Goal: Task Accomplishment & Management: Complete application form

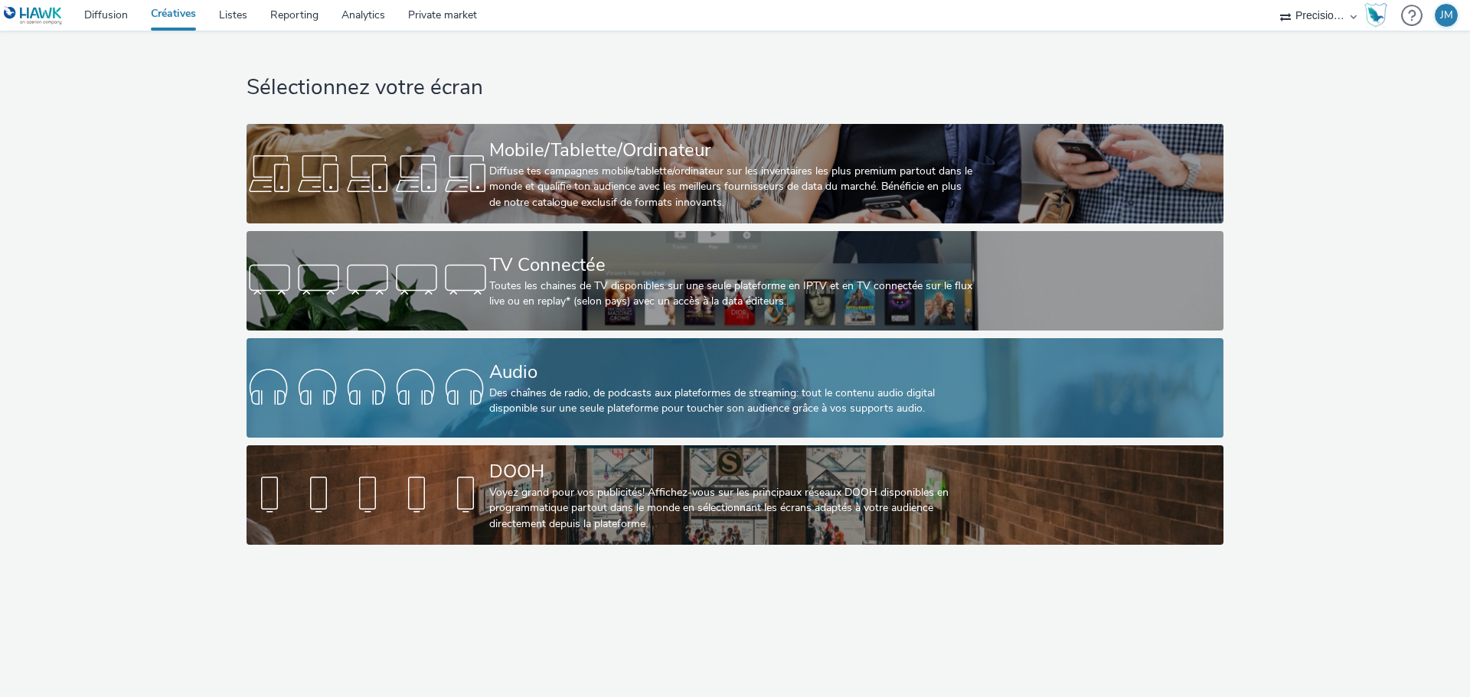
click at [545, 393] on div "Des chaînes de radio, de podcasts aux plateformes de streaming: tout le contenu…" at bounding box center [731, 401] width 485 height 31
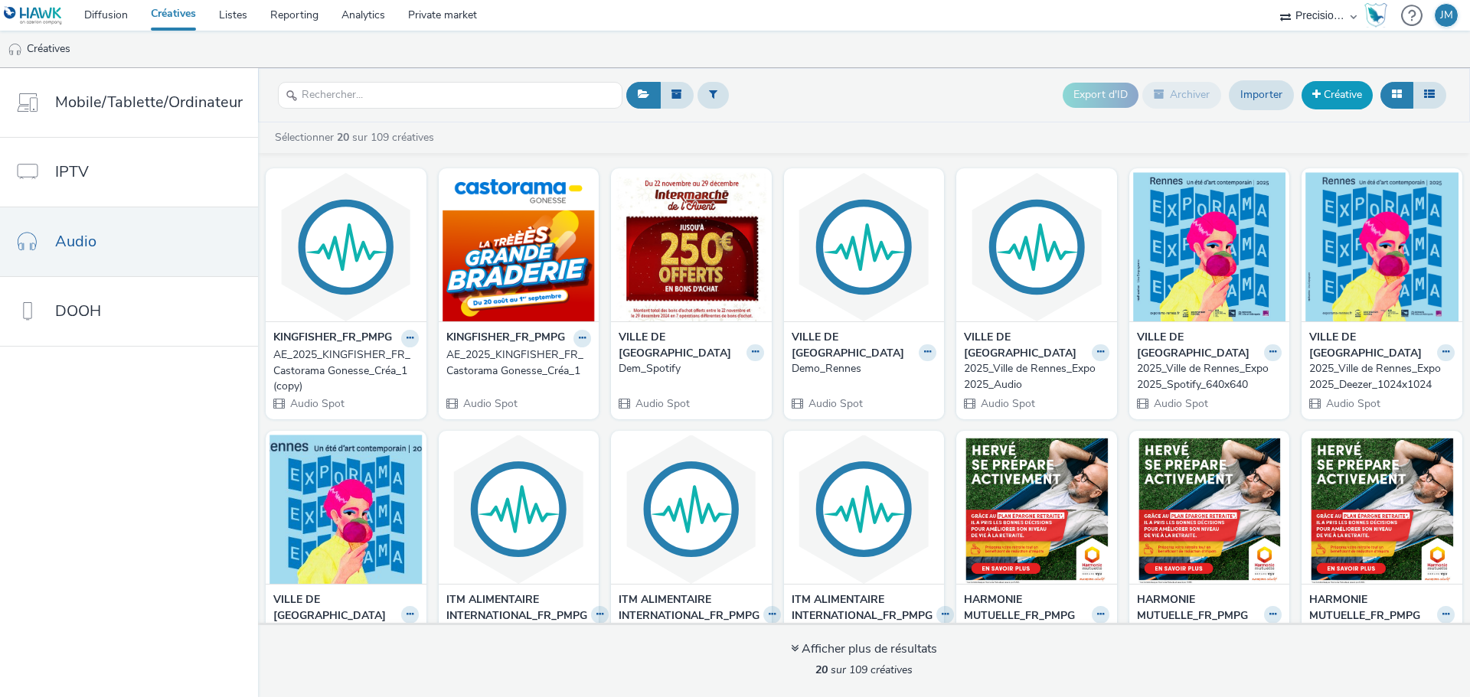
click at [1339, 96] on link "Créative" at bounding box center [1336, 95] width 71 height 28
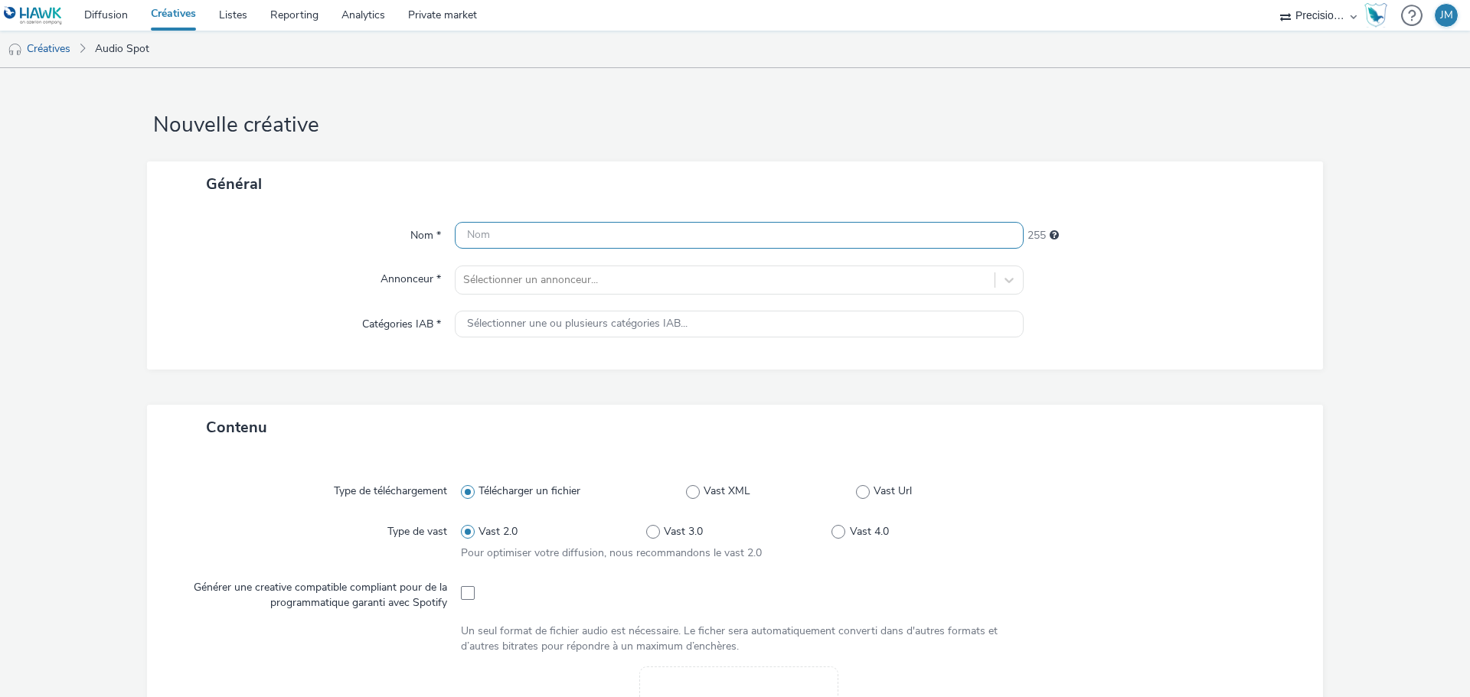
click at [537, 240] on input "text" at bounding box center [739, 235] width 569 height 27
click at [492, 233] on input "2025_PRIMARK MONTPELLIER OUVERTURE_" at bounding box center [739, 235] width 569 height 27
type input "2025_AUDIO éàSPRIMARK MONTPELLIER OUVERTURE_"
click at [503, 239] on input "2025_AUDIO éàSPRIMARK MONTPELLIER OUVERTURE_" at bounding box center [739, 235] width 569 height 27
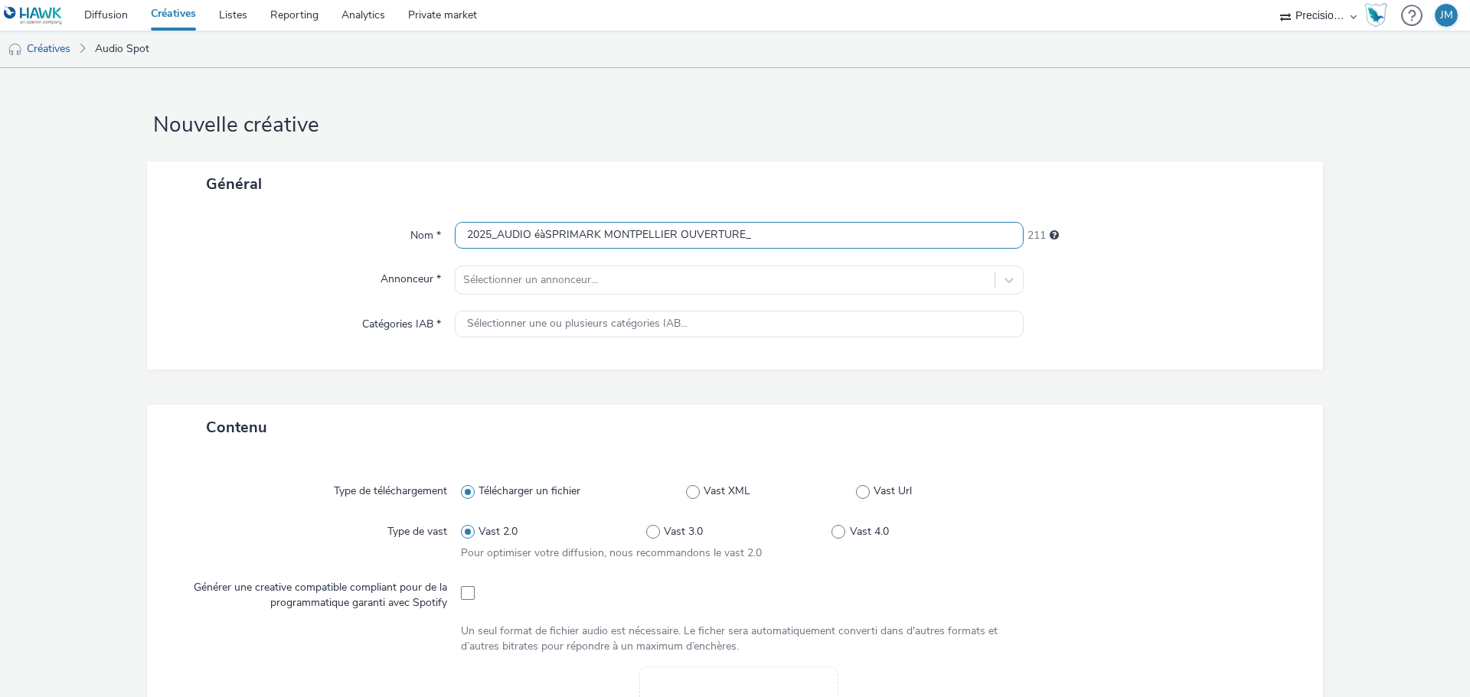
click at [503, 239] on input "2025_AUDIO éàSPRIMARK MONTPELLIER OUVERTURE_" at bounding box center [739, 235] width 569 height 27
type input "2025_Audio20s_Ouverture Primark [GEOGRAPHIC_DATA]"
click at [658, 268] on div "Sélectionner un annonceur..." at bounding box center [724, 280] width 539 height 24
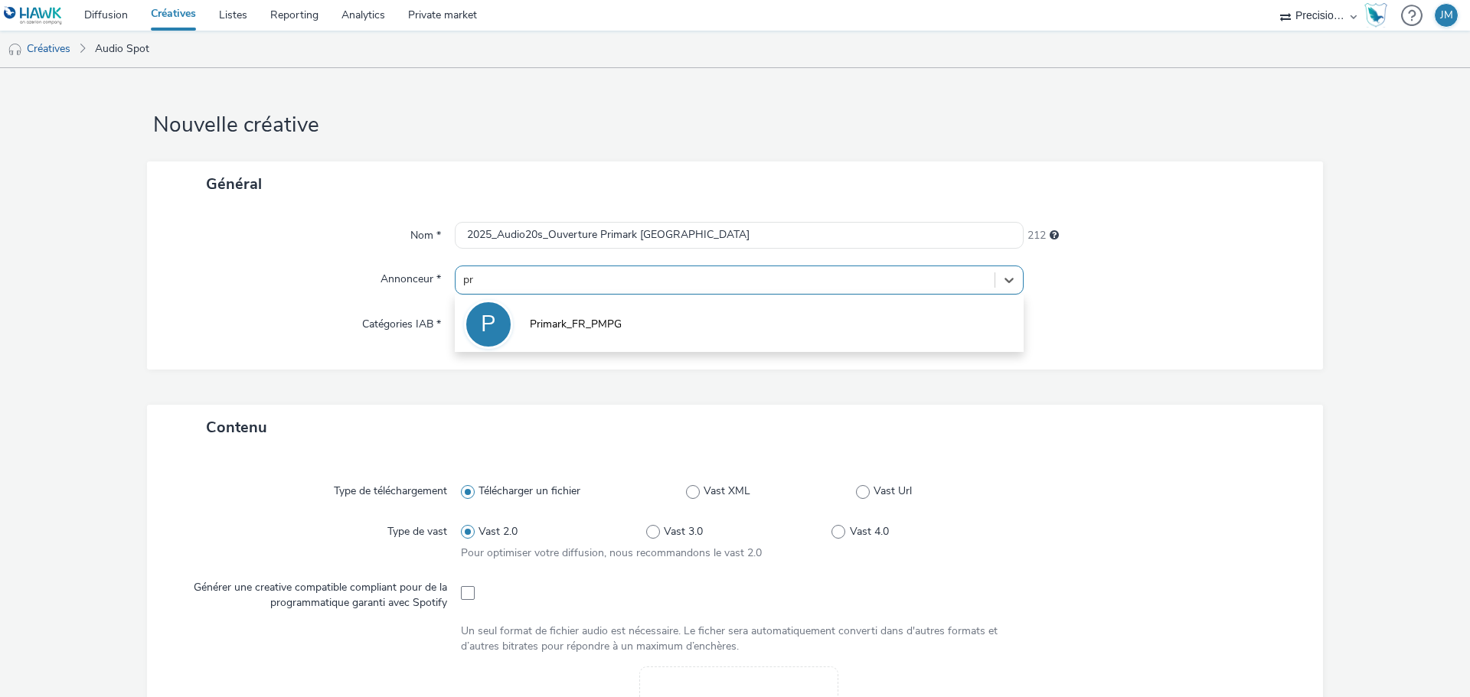
type input "pri"
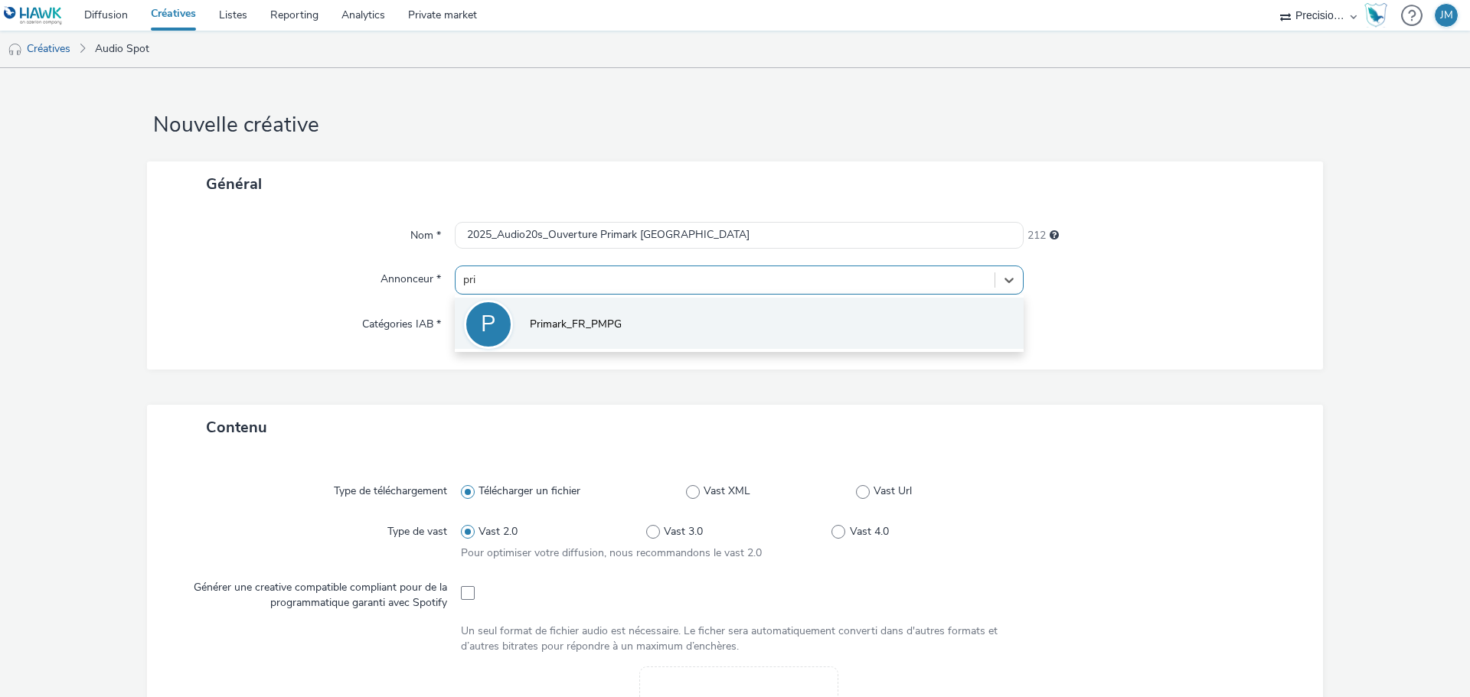
click at [676, 317] on li "P Primark_FR_PMPG" at bounding box center [739, 323] width 569 height 51
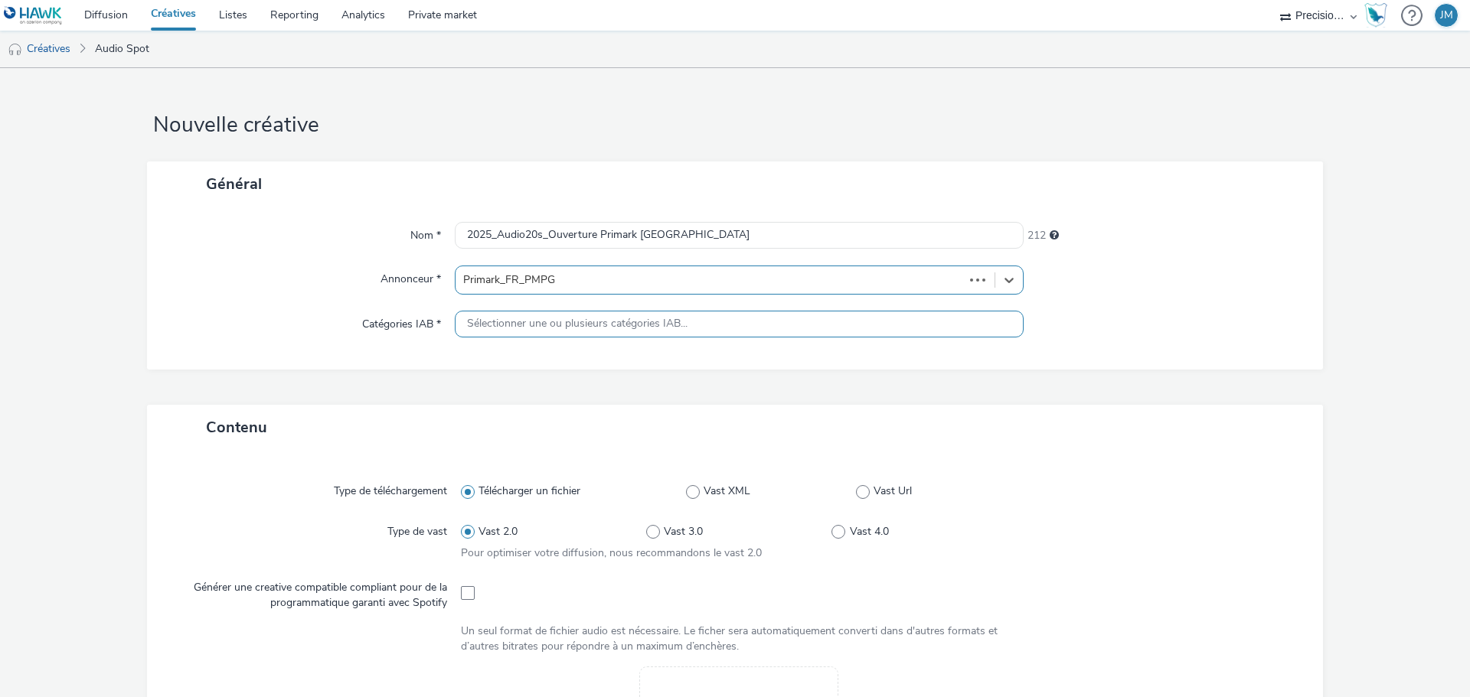
type input "[URL][DOMAIN_NAME]"
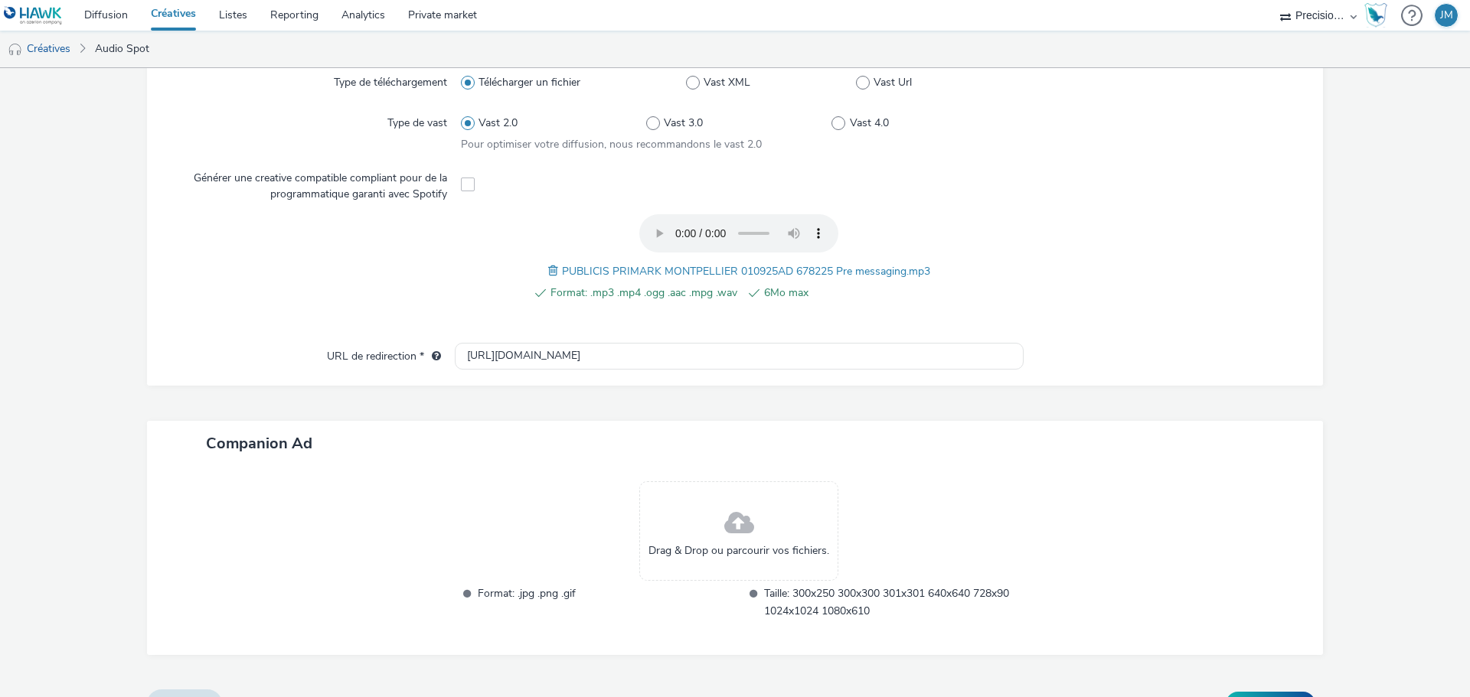
scroll to position [451, 0]
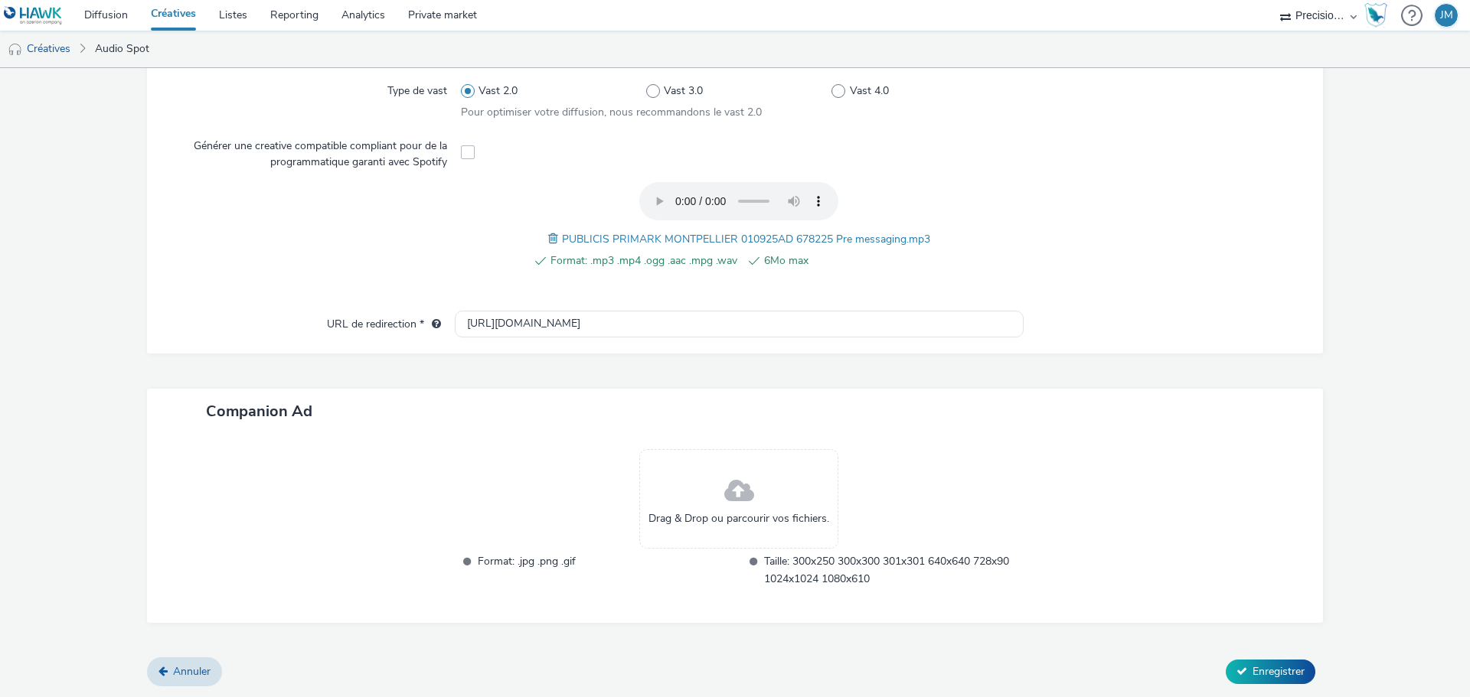
drag, startPoint x: 1022, startPoint y: 631, endPoint x: 1090, endPoint y: 636, distance: 68.3
click at [1090, 636] on div "Contenu Type de téléchargement Télécharger un fichier Vast XML Vast Url Type de…" at bounding box center [735, 311] width 1176 height 694
click at [1252, 664] on span "Enregistrer" at bounding box center [1278, 671] width 52 height 15
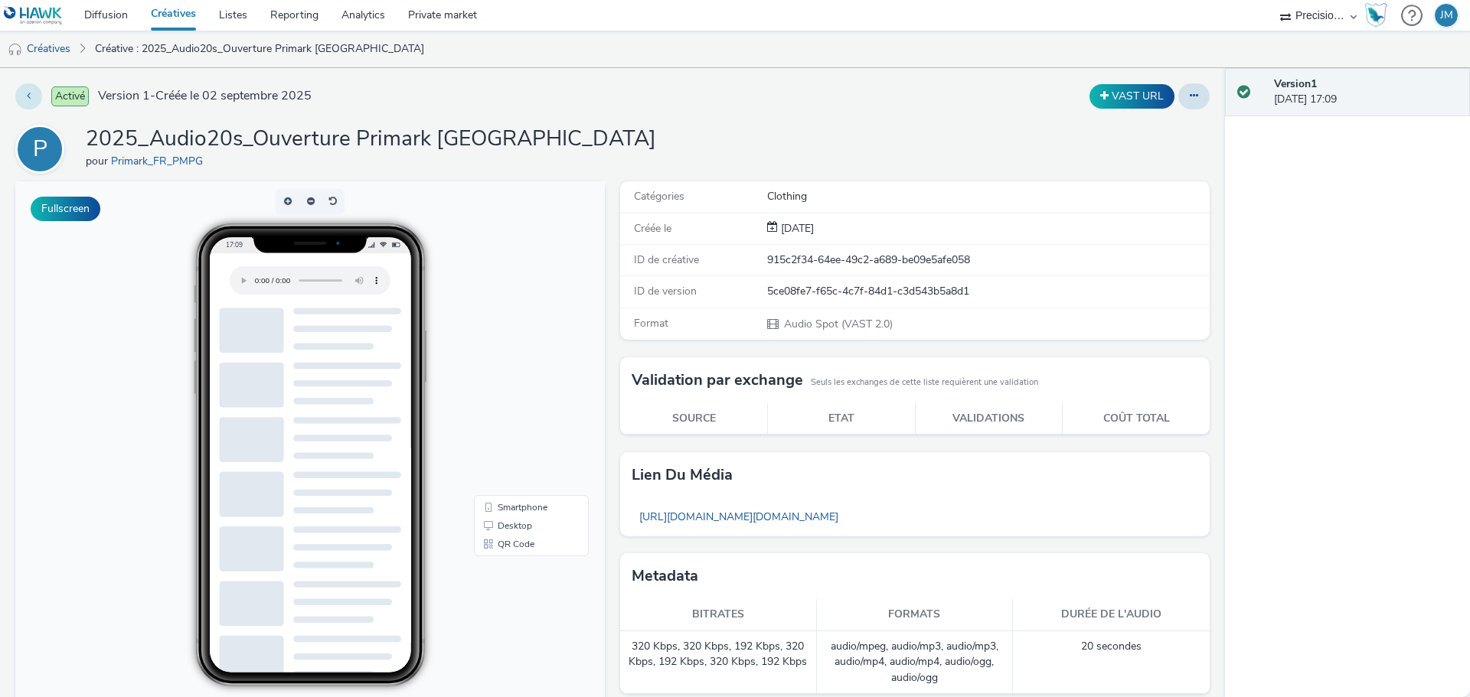
click at [30, 96] on icon at bounding box center [29, 95] width 4 height 11
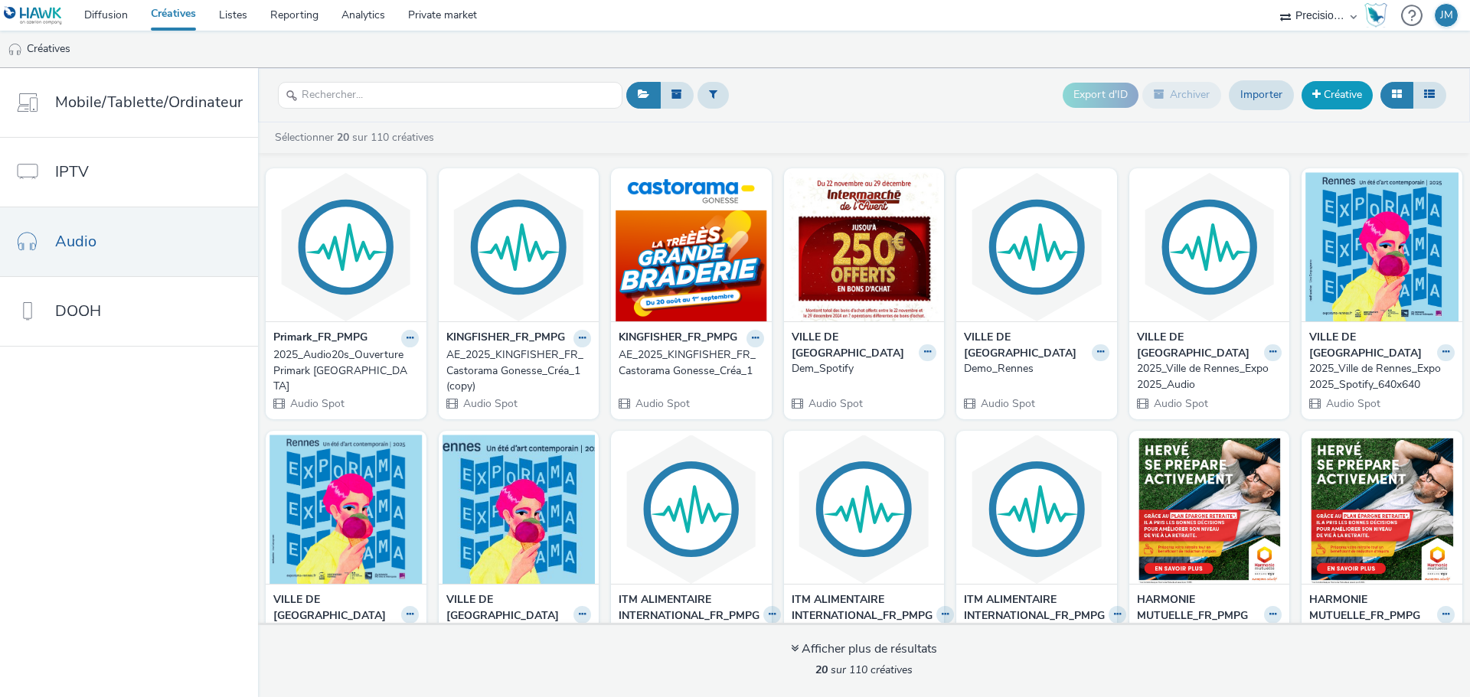
click at [1329, 93] on link "Créative" at bounding box center [1336, 95] width 71 height 28
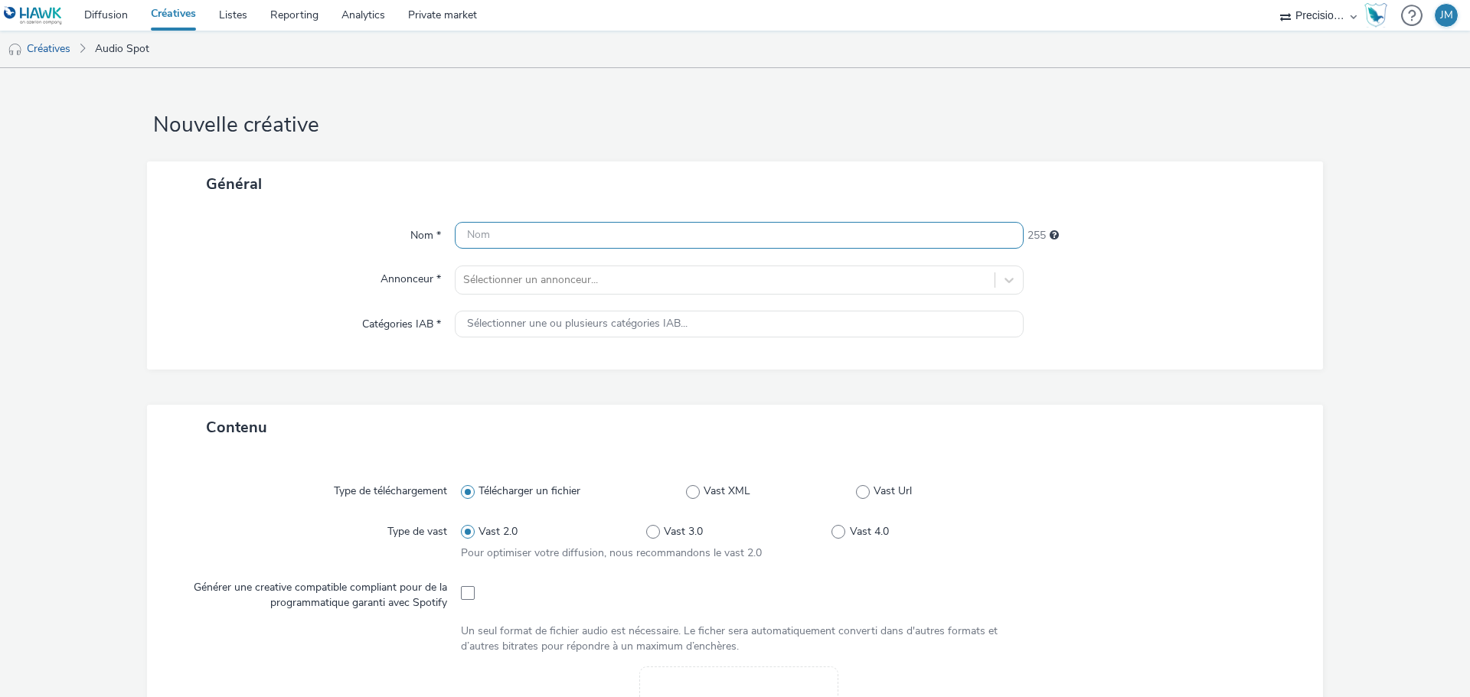
click at [576, 239] on input "text" at bounding box center [739, 235] width 569 height 27
click at [565, 240] on input "2025_Ouverture" at bounding box center [739, 235] width 569 height 27
type input "2025_Audio20s_Ouverture Primark [GEOGRAPHIC_DATA]"
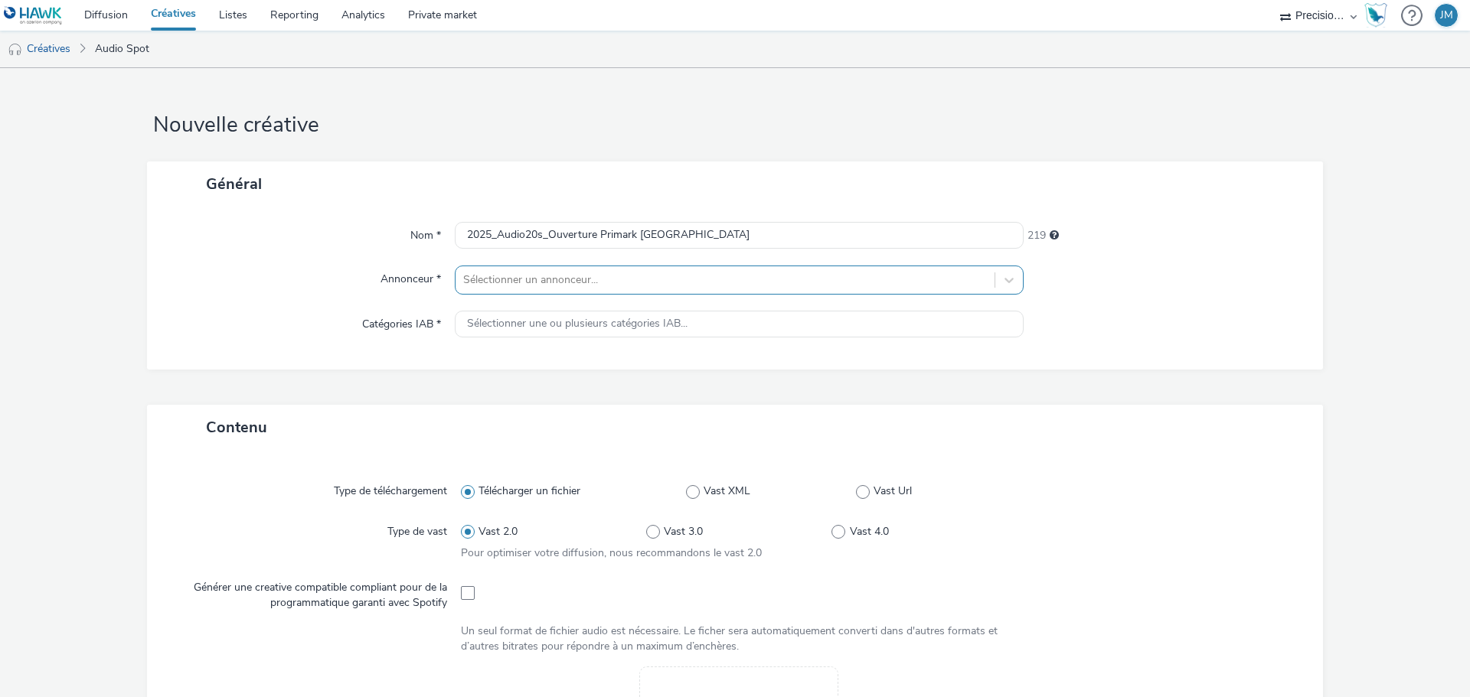
click at [631, 283] on div at bounding box center [725, 280] width 524 height 18
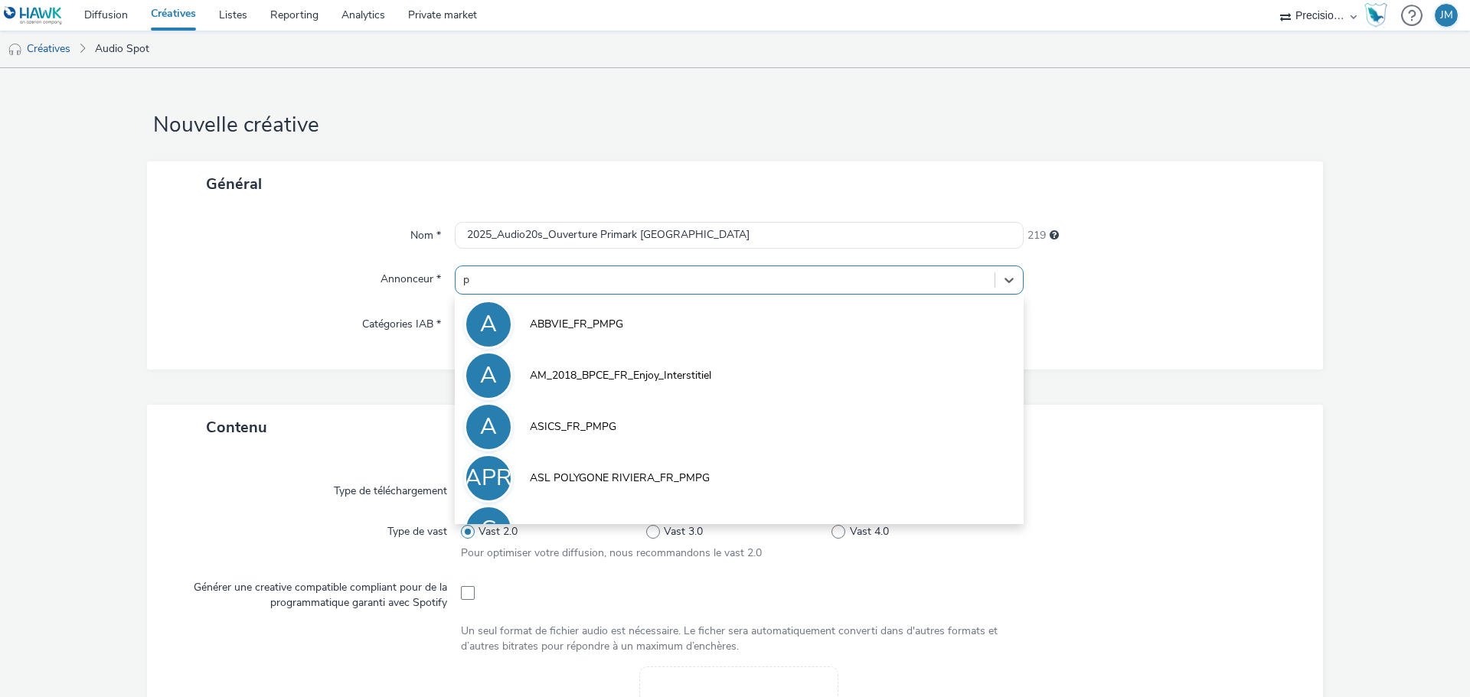
type input "pr"
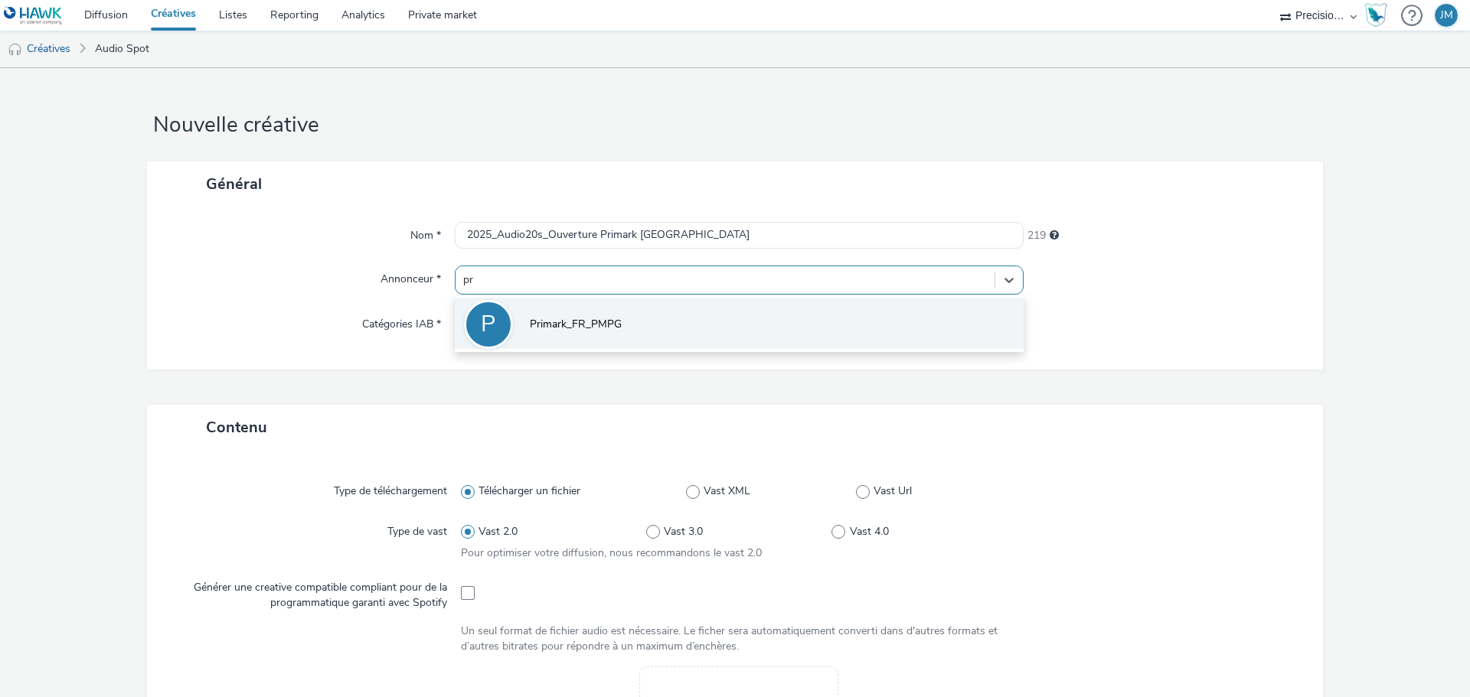
click at [594, 315] on li "P Primark_FR_PMPG" at bounding box center [739, 323] width 569 height 51
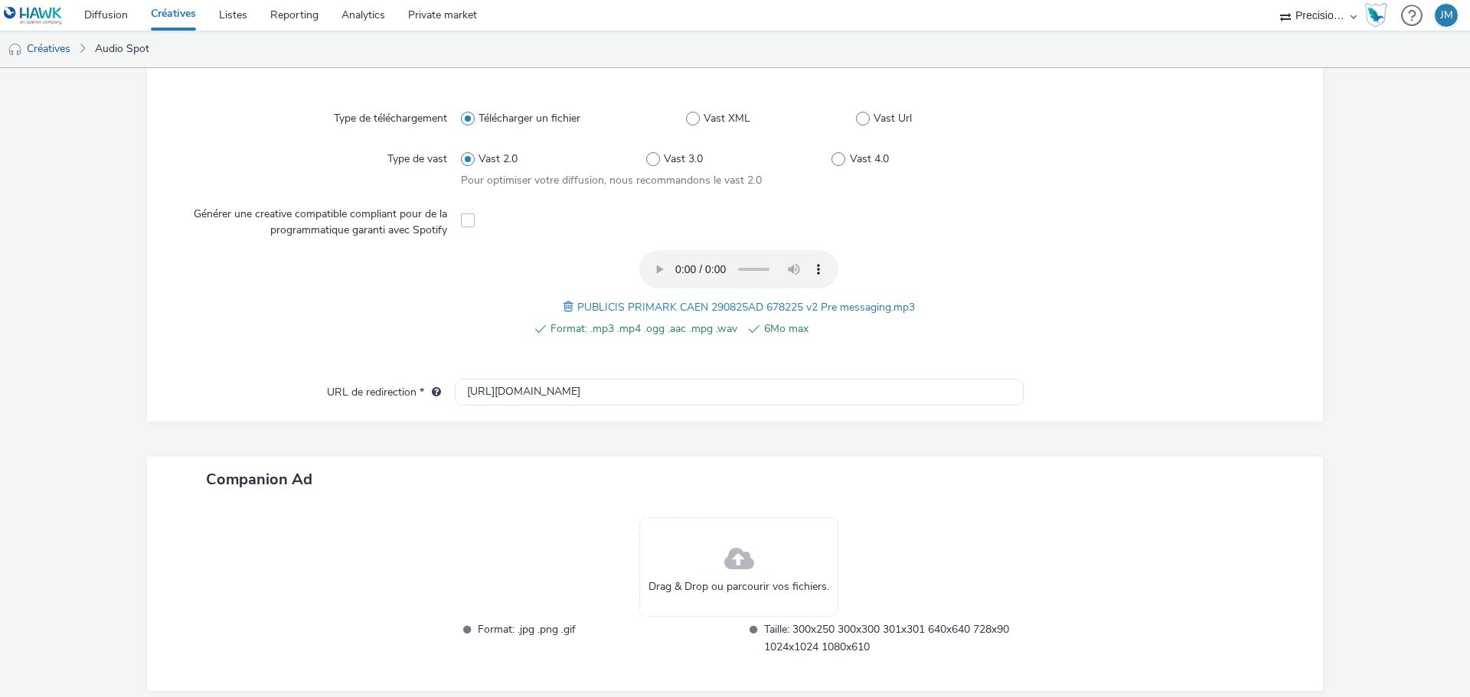
scroll to position [451, 0]
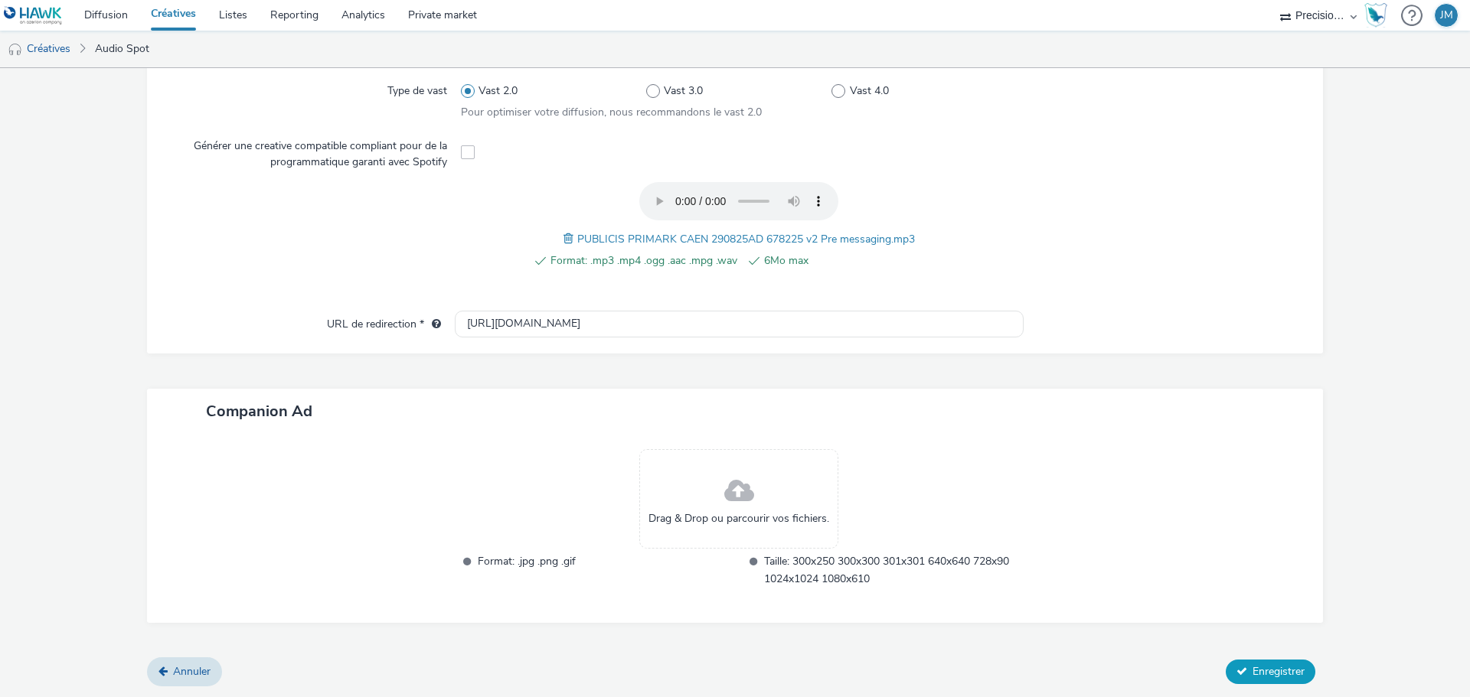
click at [1264, 667] on span "Enregistrer" at bounding box center [1278, 671] width 52 height 15
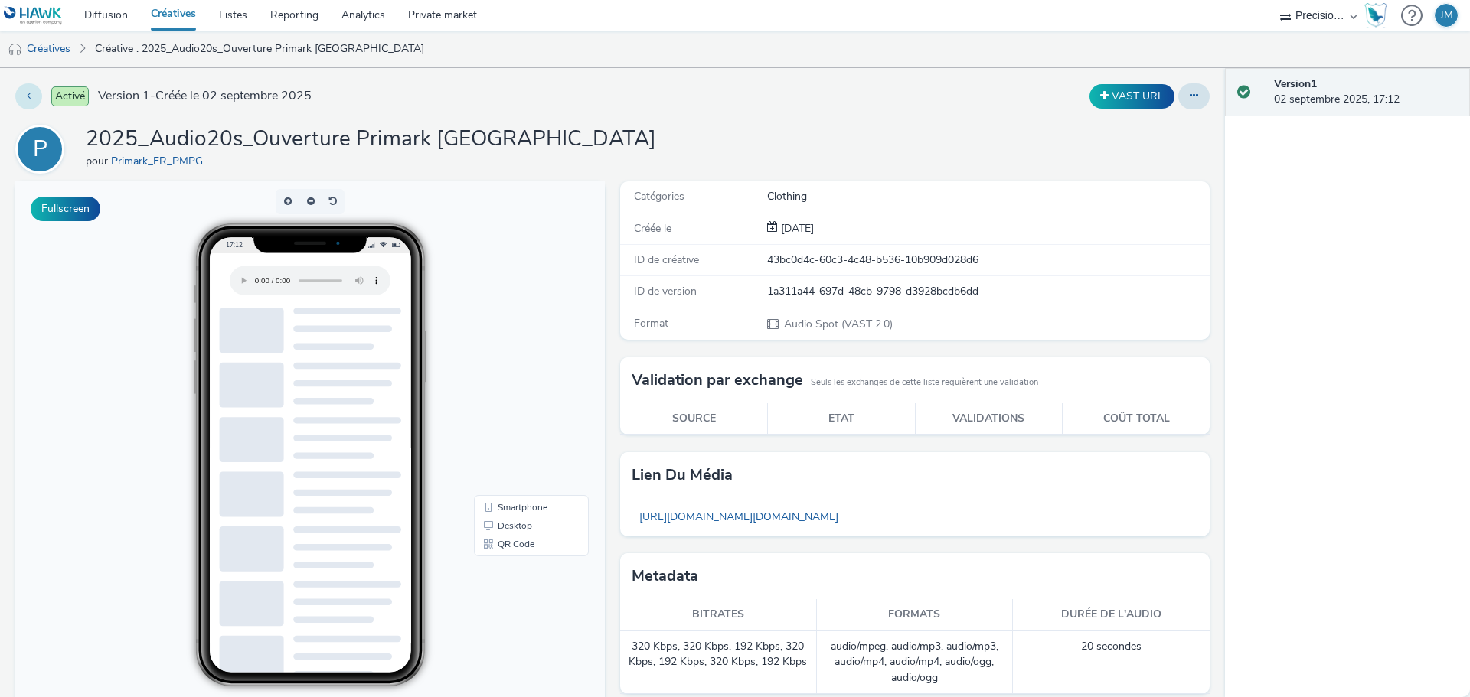
click at [31, 96] on button at bounding box center [28, 96] width 27 height 26
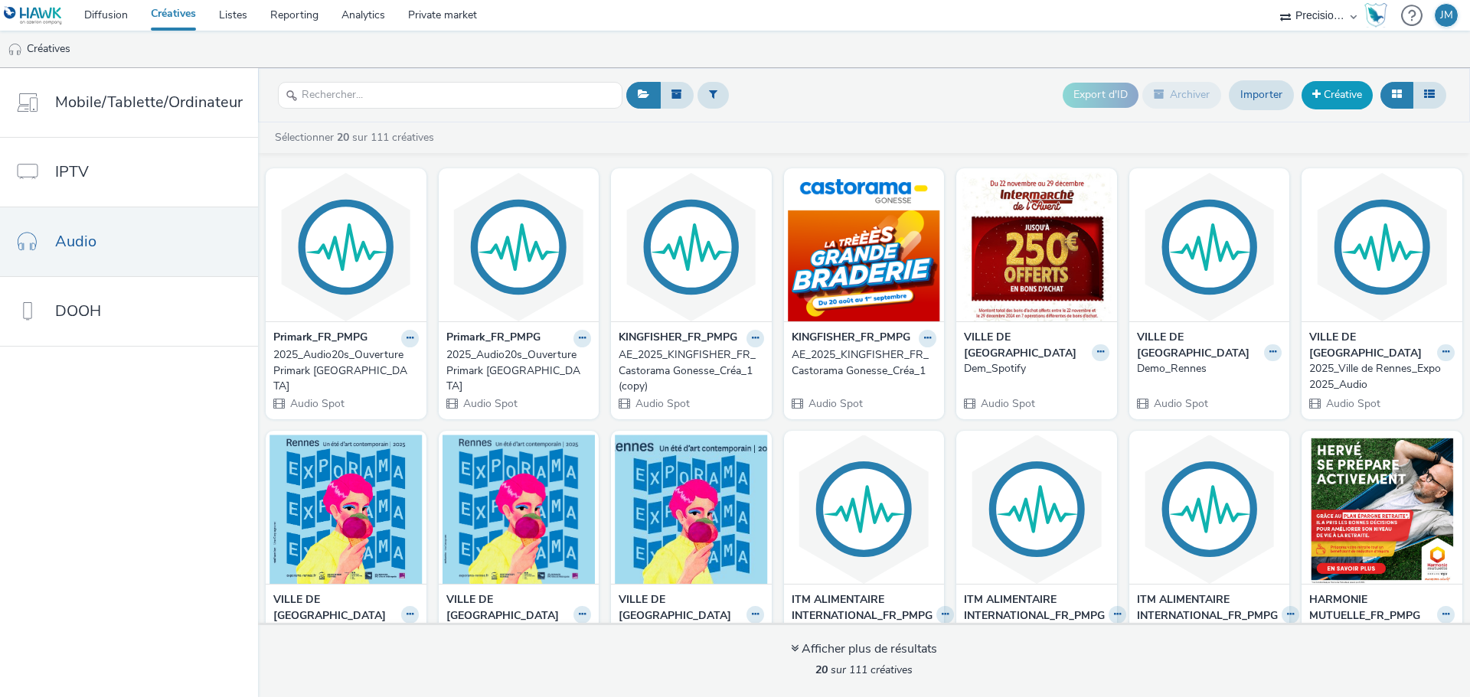
click at [1334, 87] on link "Créative" at bounding box center [1336, 95] width 71 height 28
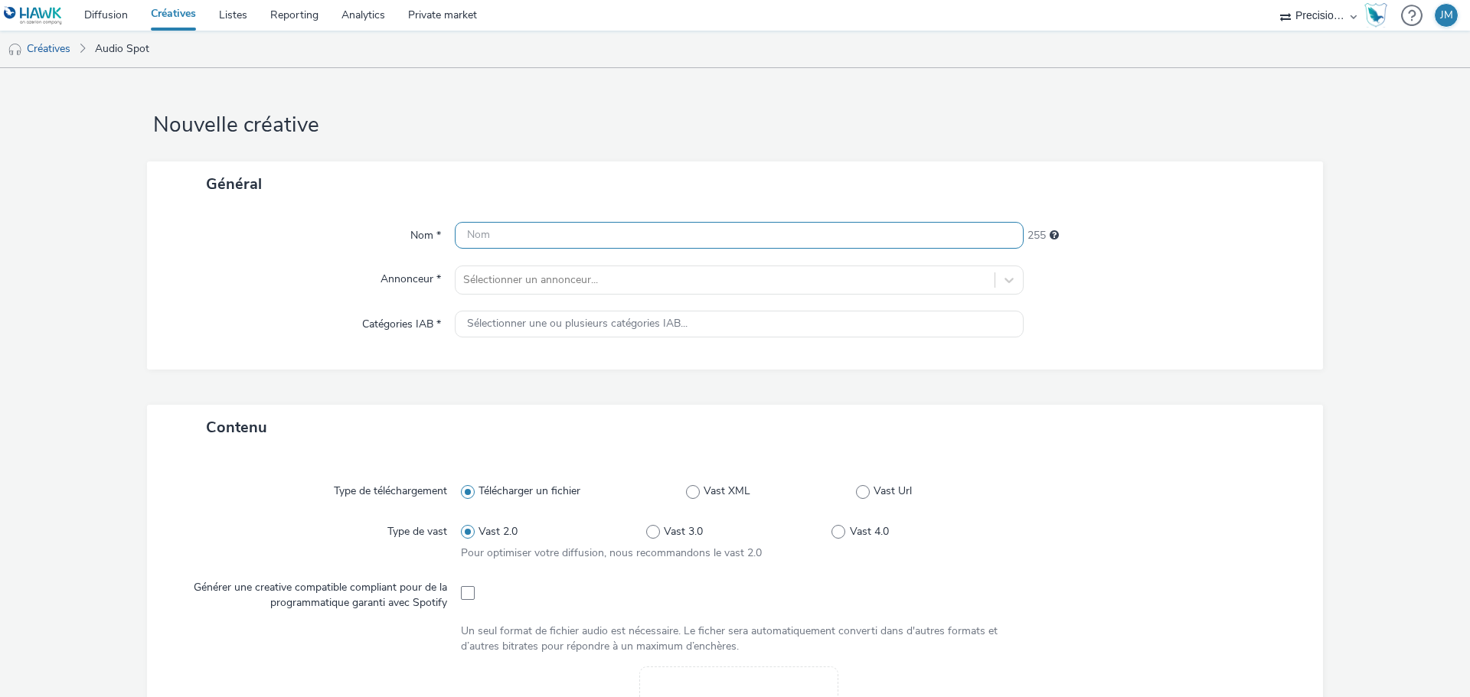
click at [810, 232] on input "text" at bounding box center [739, 235] width 569 height 27
click at [569, 236] on input "2025_Audio20s_Post Ouverture Primark [GEOGRAPHIC_DATA]" at bounding box center [739, 235] width 569 height 27
type input "2025_Audio20s_Post-Ouverture Primark [GEOGRAPHIC_DATA]"
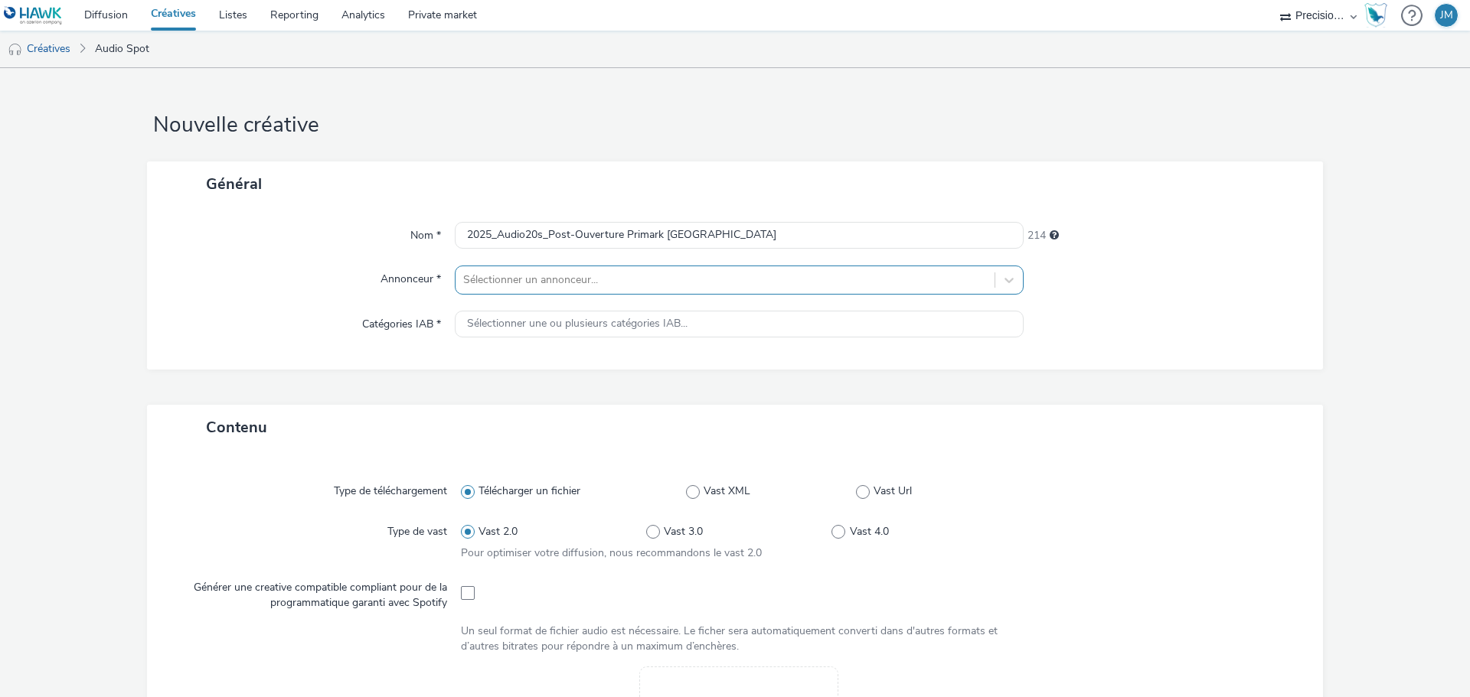
click at [525, 279] on div at bounding box center [725, 280] width 524 height 18
type input "prim"
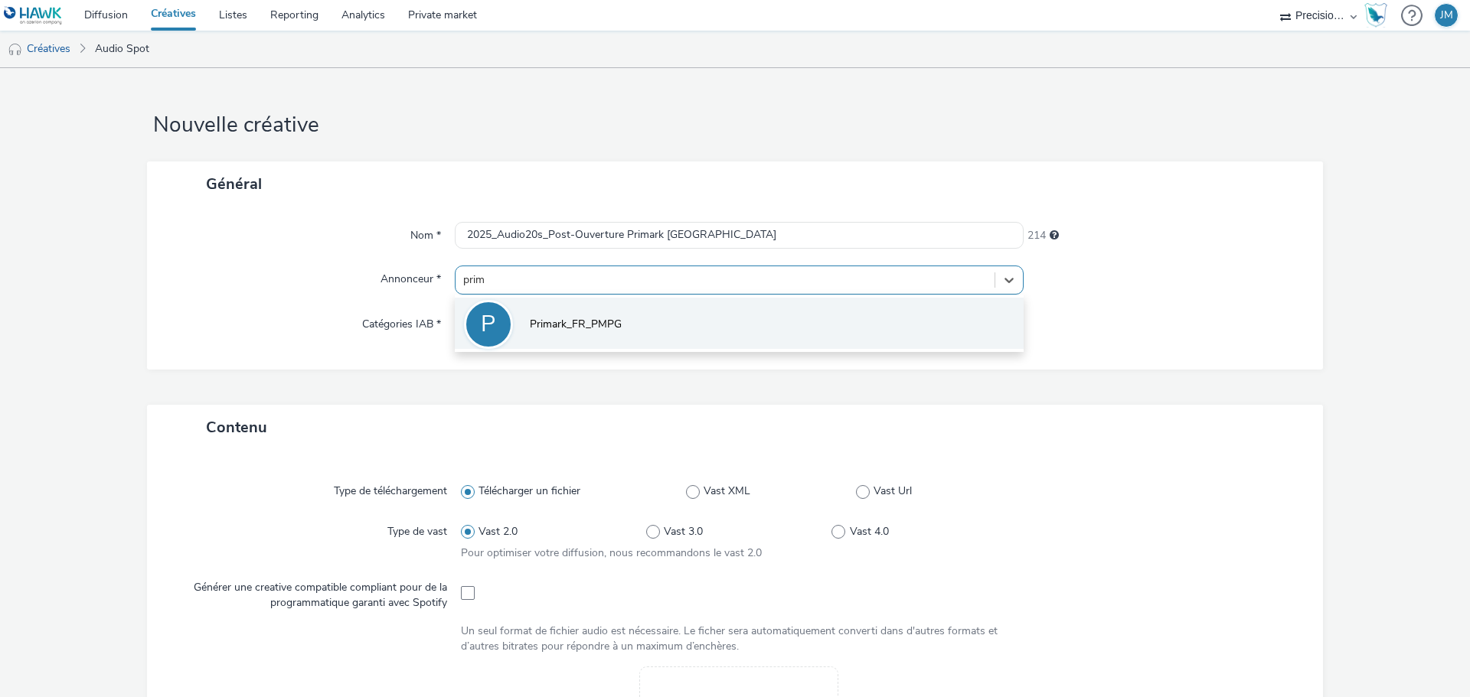
click at [565, 317] on span "Primark_FR_PMPG" at bounding box center [576, 324] width 92 height 15
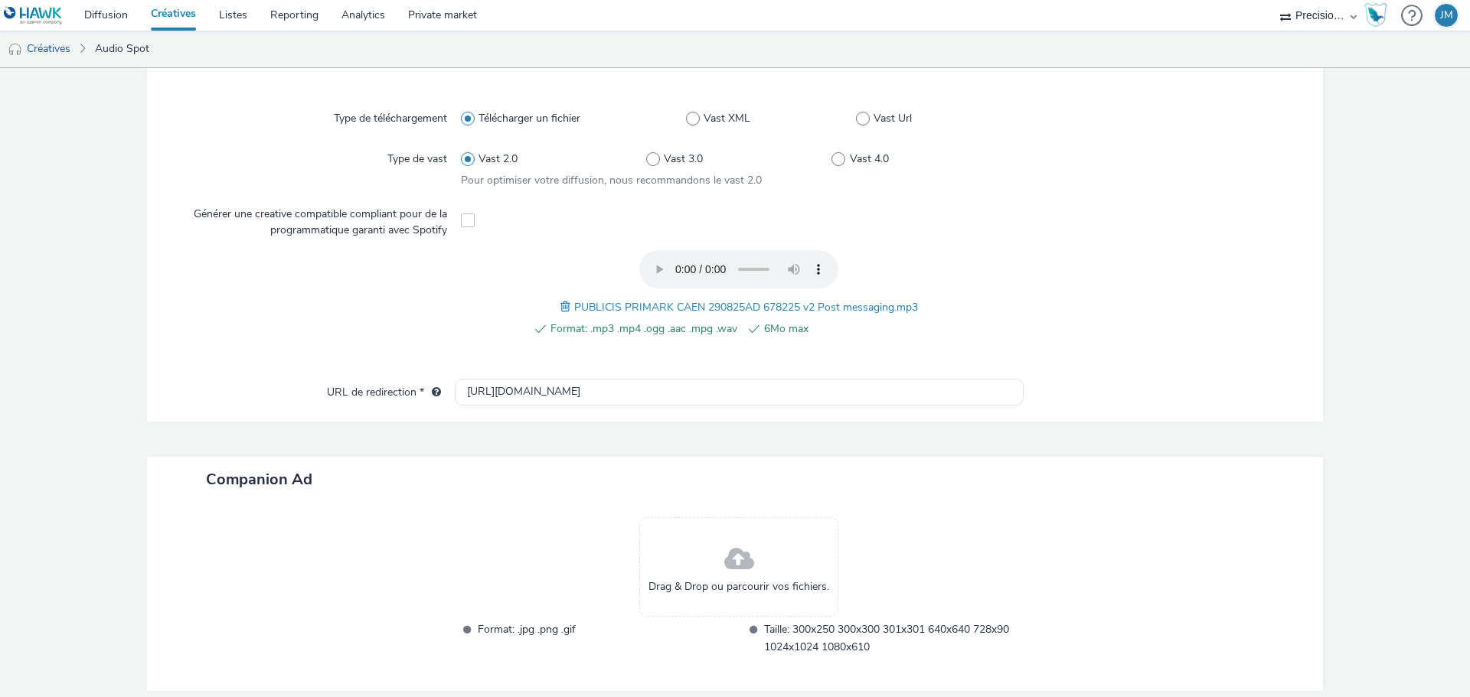
scroll to position [451, 0]
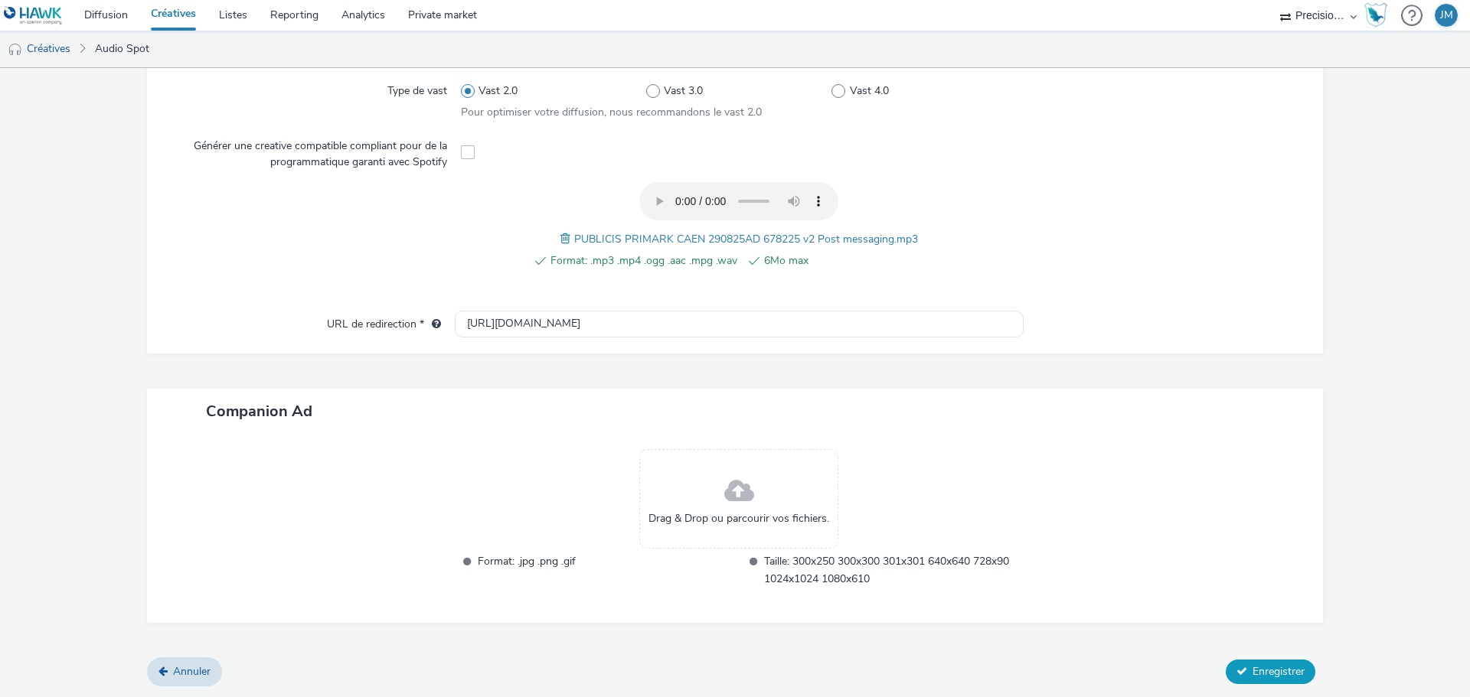
click at [1253, 661] on button "Enregistrer" at bounding box center [1270, 672] width 90 height 24
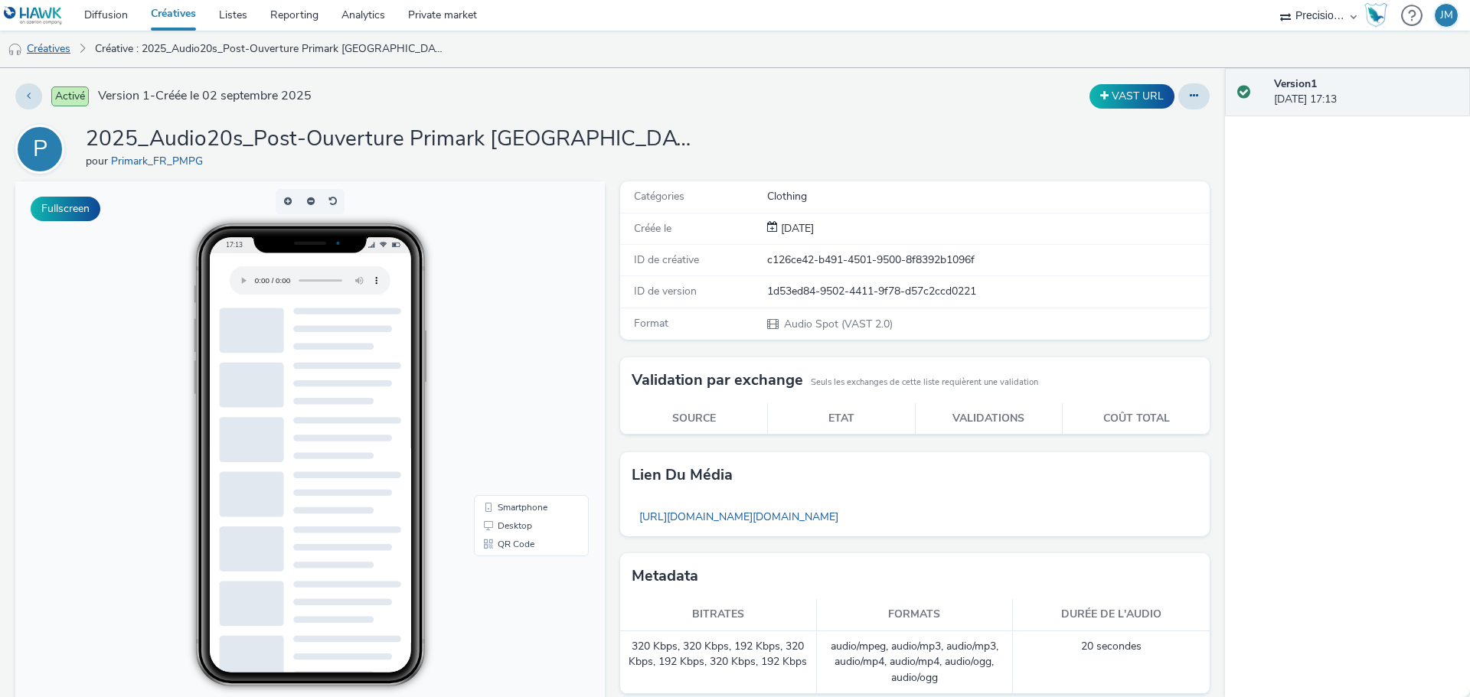
click at [52, 44] on link "Créatives" at bounding box center [39, 49] width 78 height 37
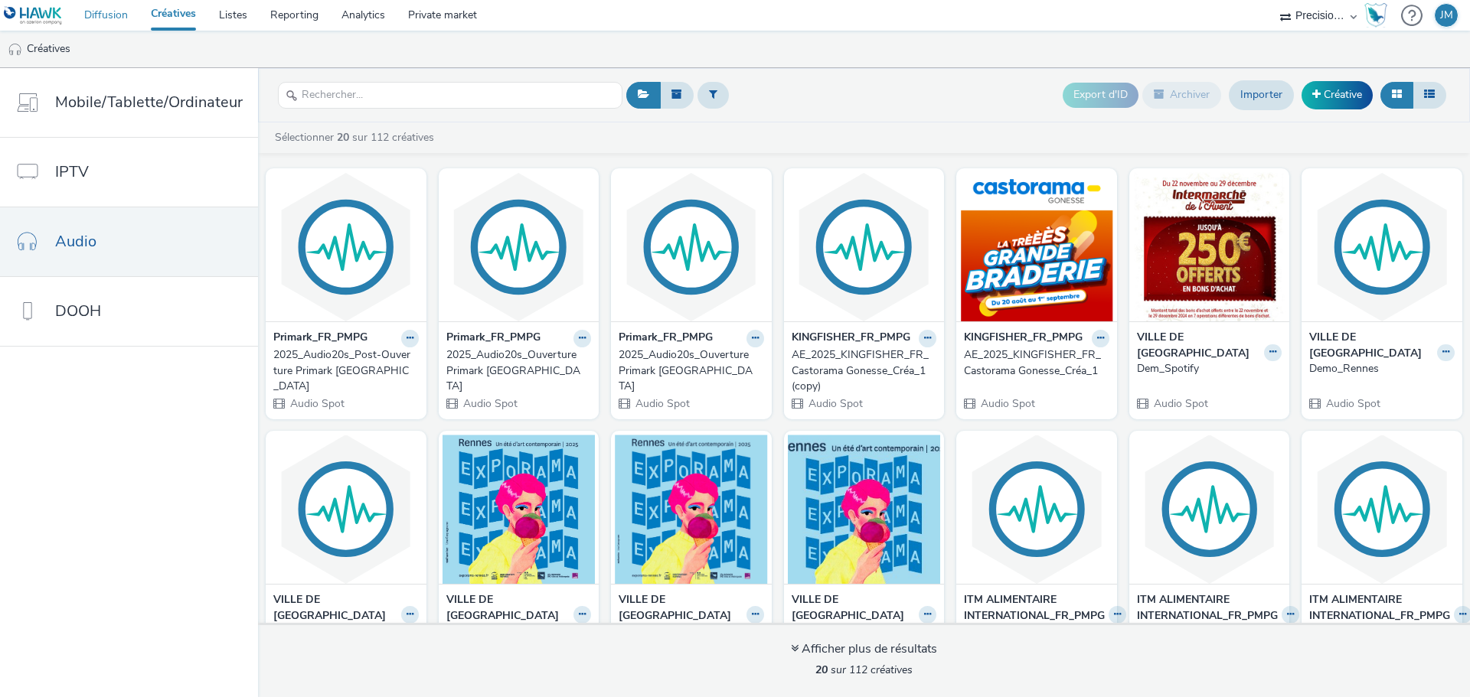
click at [105, 9] on link "Diffusion" at bounding box center [106, 15] width 67 height 31
